Goal: Task Accomplishment & Management: Manage account settings

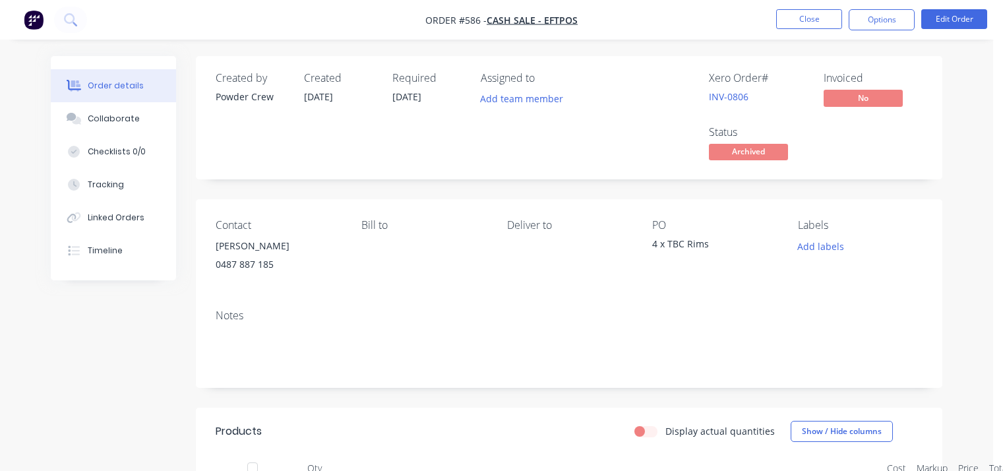
scroll to position [198, 0]
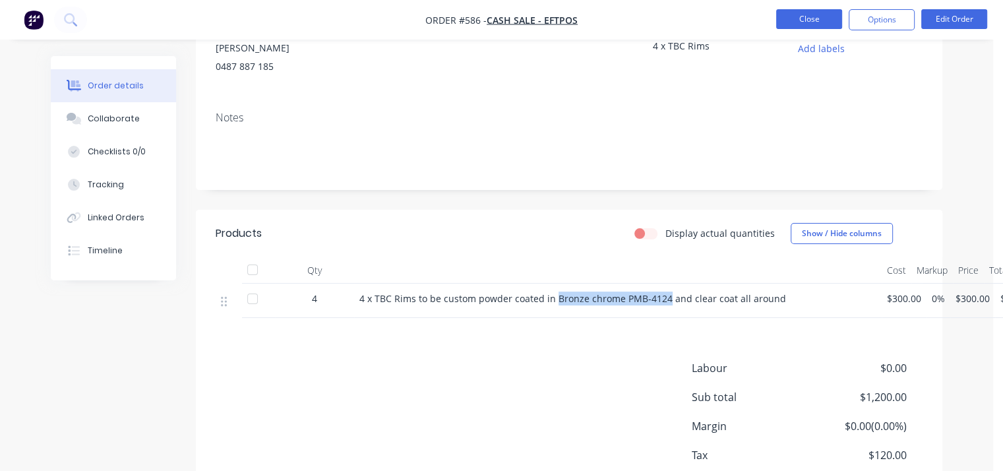
click at [812, 21] on button "Close" at bounding box center [809, 19] width 66 height 20
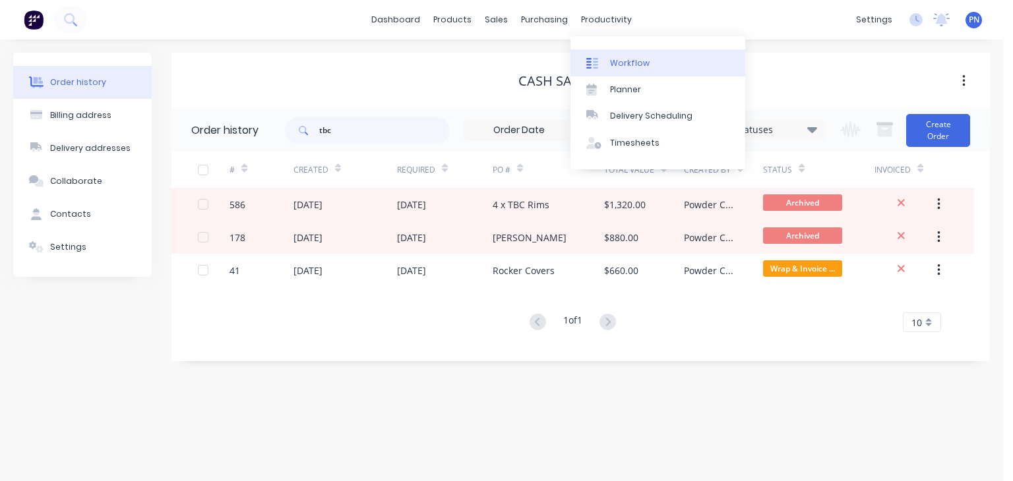
click at [621, 59] on div "Workflow" at bounding box center [630, 63] width 40 height 12
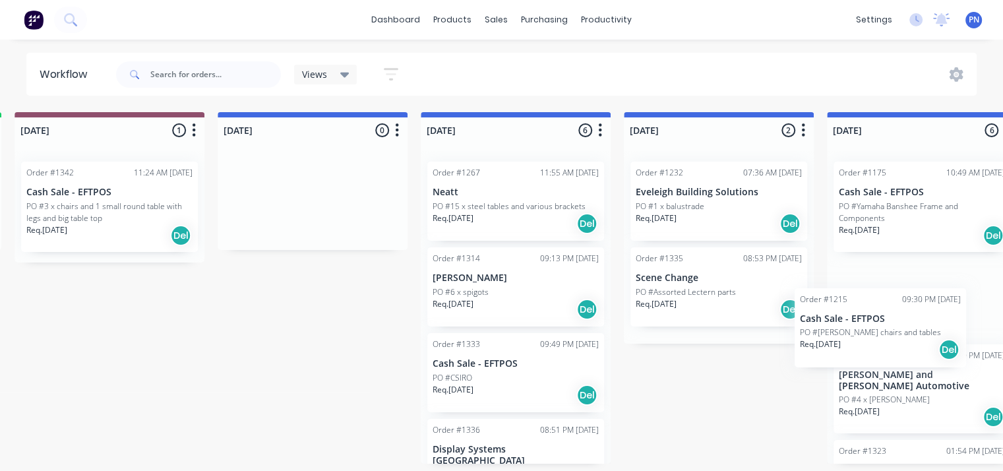
scroll to position [0, 643]
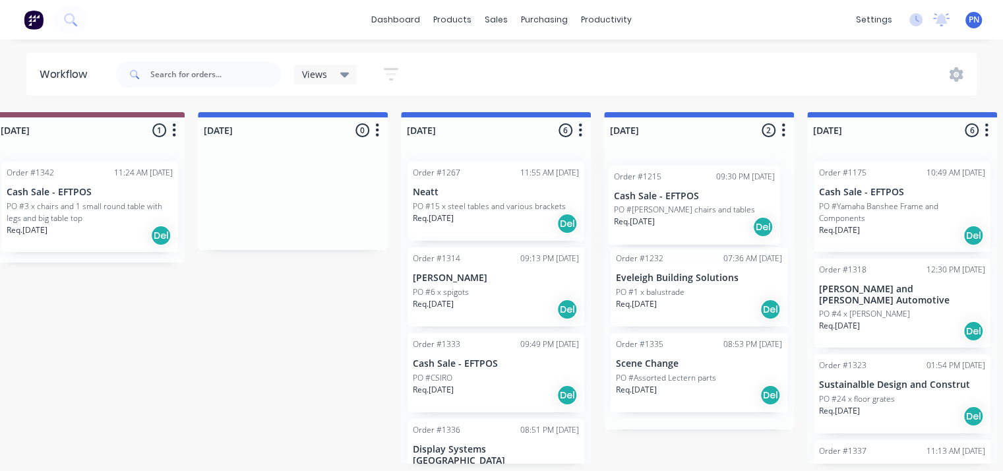
drag, startPoint x: 686, startPoint y: 196, endPoint x: 666, endPoint y: 201, distance: 20.3
click at [666, 201] on div "Submitted 0 Status colour #ADADAD hex #ADADAD Save Cancel Summaries Total order…" at bounding box center [1020, 287] width 3346 height 351
click at [491, 386] on div "Req. [DATE] Del" at bounding box center [496, 395] width 166 height 22
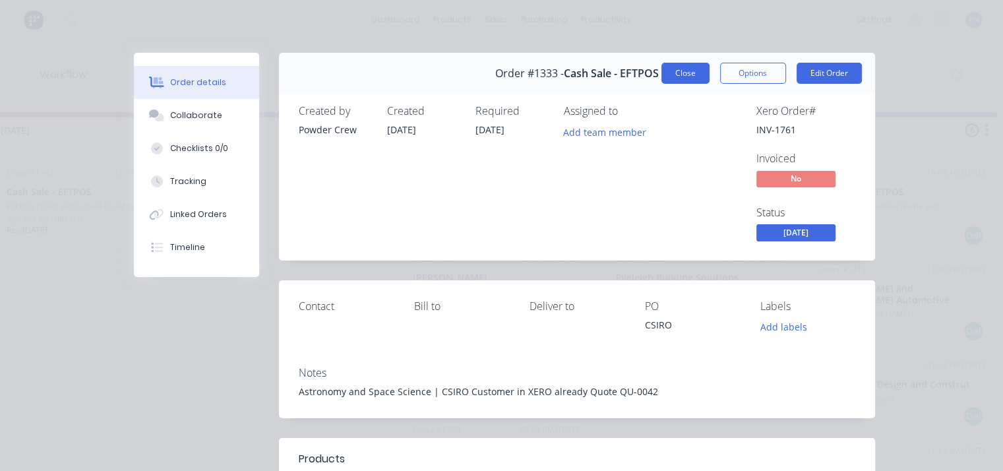
click at [676, 75] on button "Close" at bounding box center [685, 73] width 48 height 21
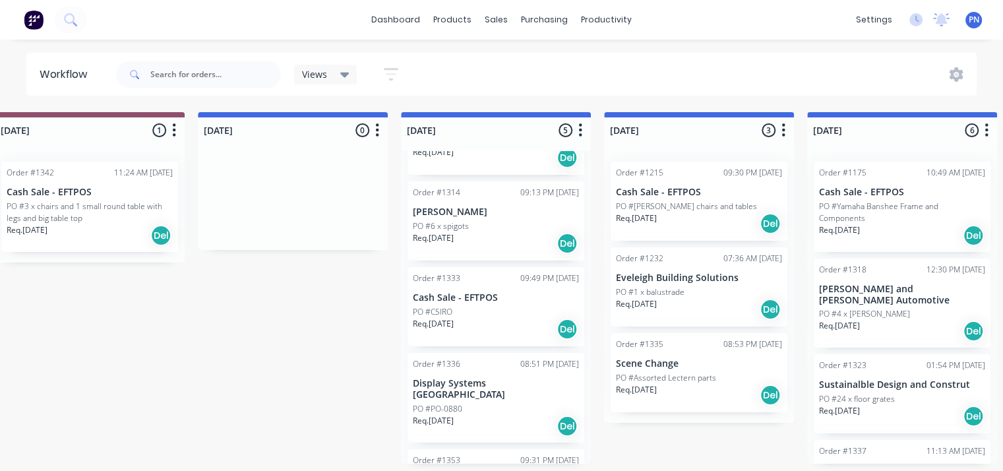
scroll to position [3, 643]
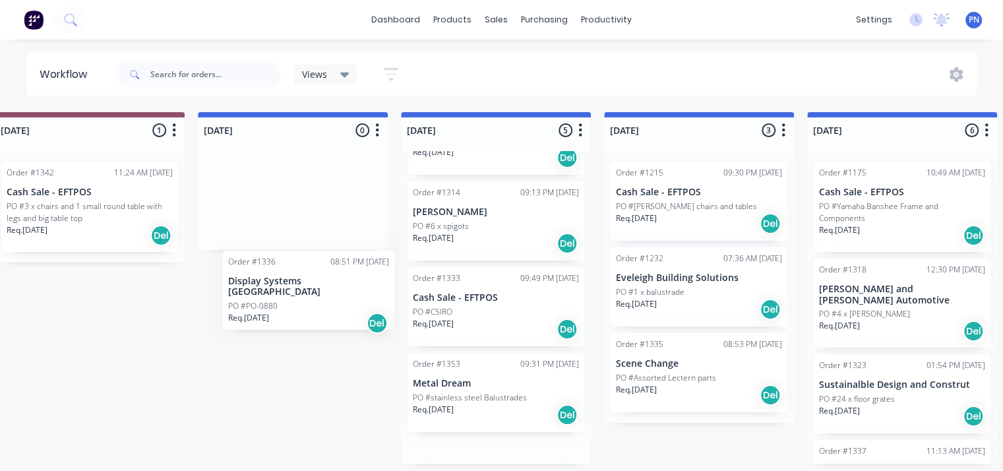
drag, startPoint x: 471, startPoint y: 401, endPoint x: 280, endPoint y: 299, distance: 216.8
click at [280, 299] on div "Submitted 0 Status colour #ADADAD hex #ADADAD Save Cancel Summaries Total order…" at bounding box center [1020, 287] width 3346 height 351
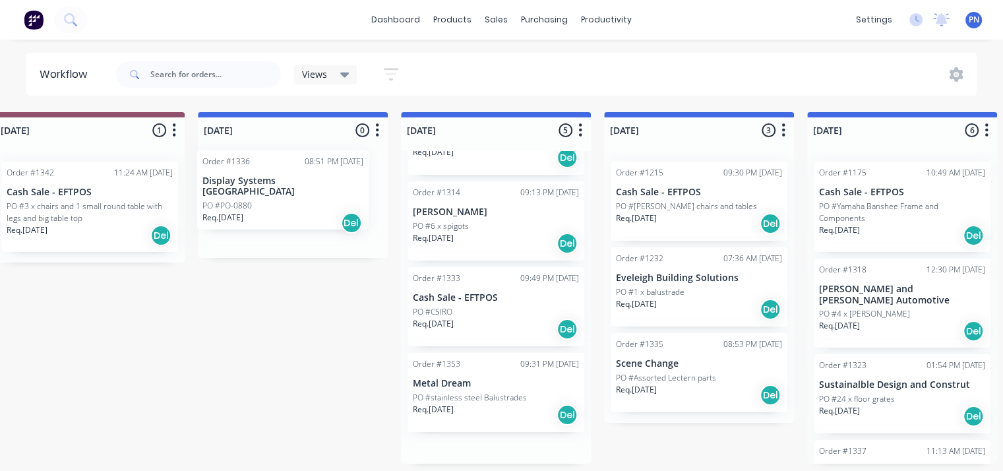
drag, startPoint x: 495, startPoint y: 390, endPoint x: 276, endPoint y: 186, distance: 299.0
click at [276, 186] on div "Submitted 0 Status colour #ADADAD hex #ADADAD Save Cancel Summaries Total order…" at bounding box center [1020, 287] width 3346 height 351
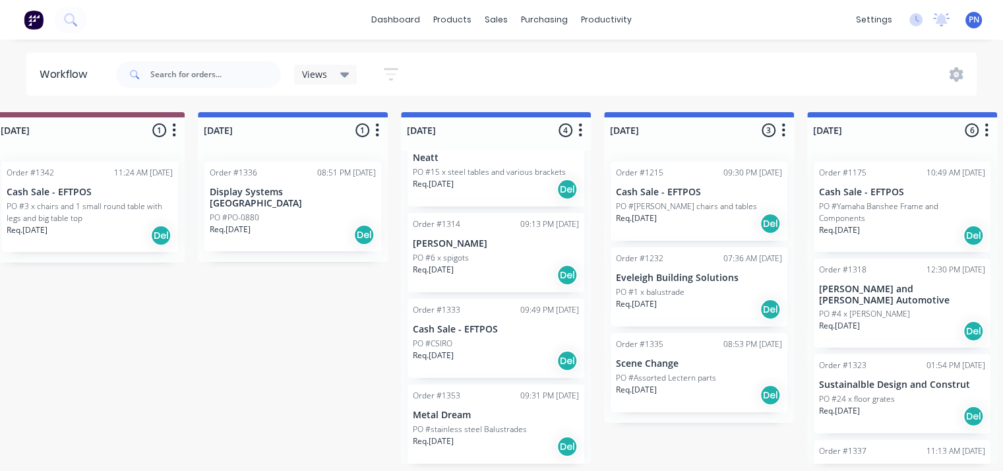
scroll to position [34, 0]
